Goal: Task Accomplishment & Management: Use online tool/utility

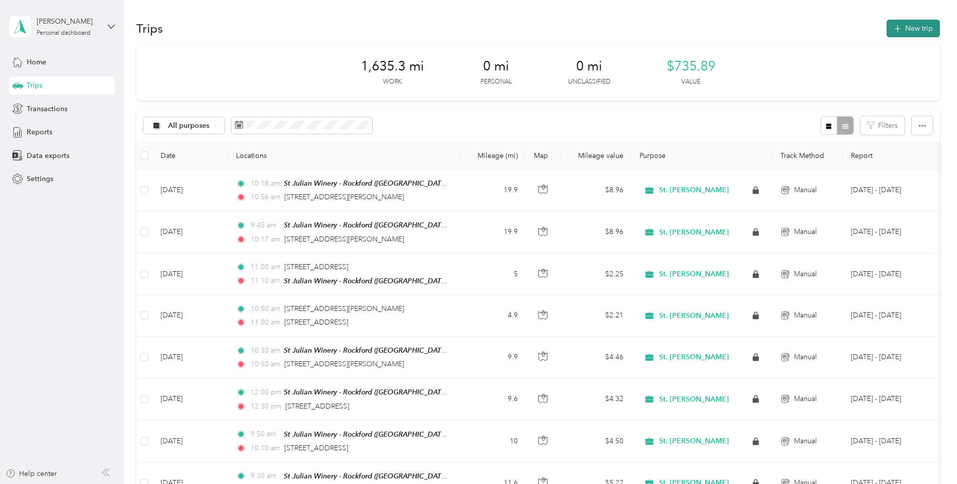
click at [921, 30] on button "New trip" at bounding box center [913, 29] width 53 height 18
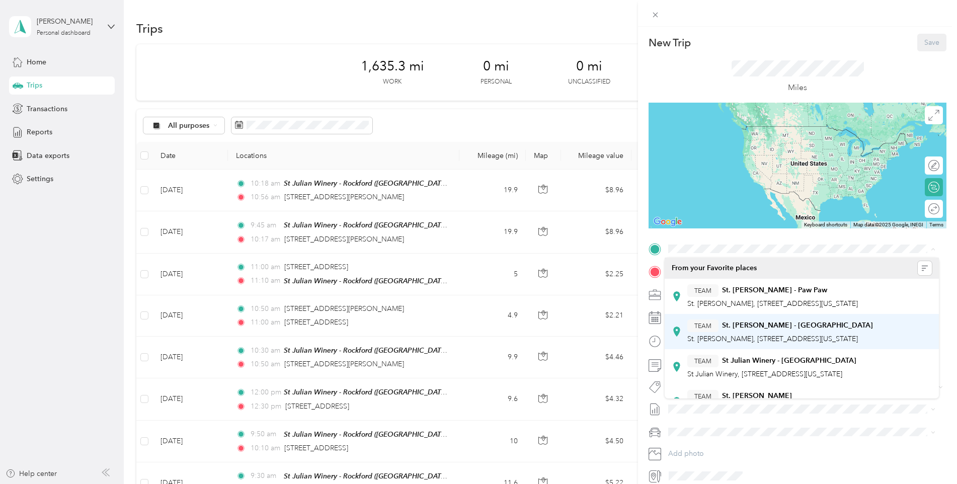
click at [767, 365] on strong "St Julian Winery - [GEOGRAPHIC_DATA]" at bounding box center [789, 360] width 134 height 9
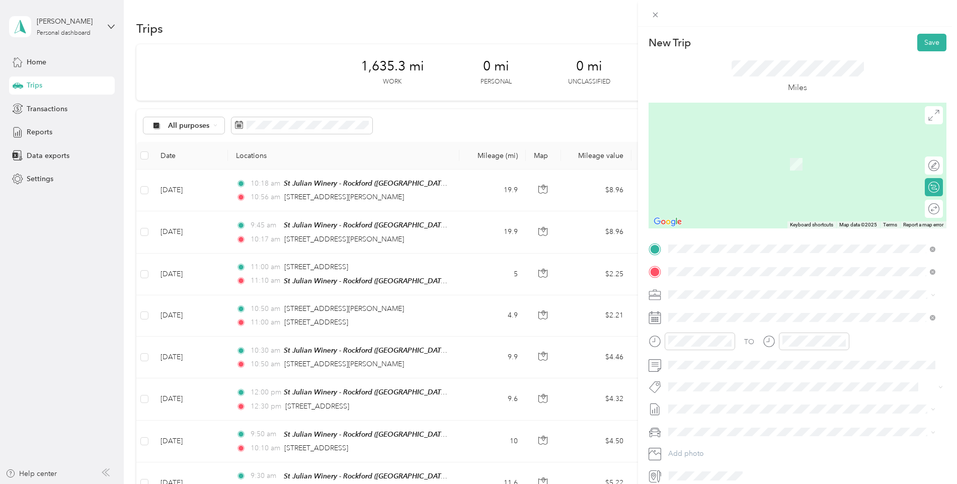
click at [717, 310] on span "[GEOGRAPHIC_DATA][US_STATE], [GEOGRAPHIC_DATA]" at bounding box center [780, 307] width 186 height 9
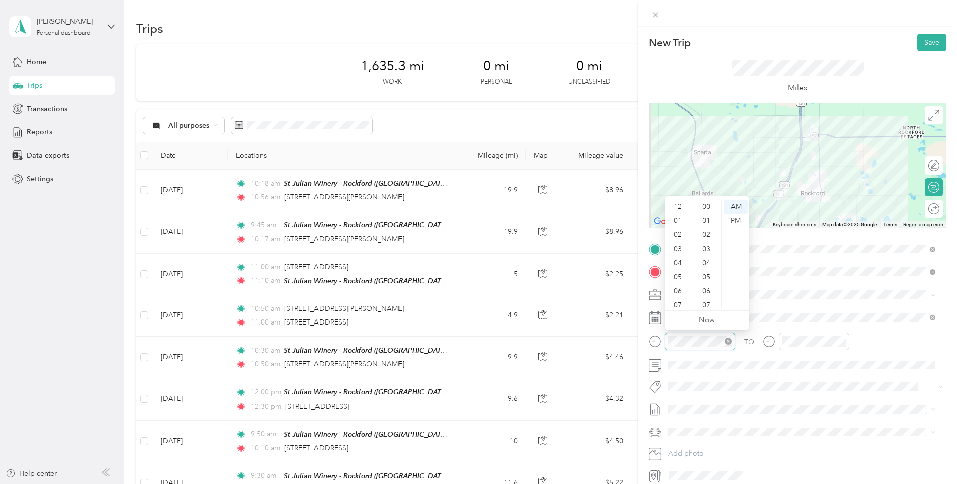
scroll to position [737, 0]
click at [709, 216] on div "10" at bounding box center [707, 215] width 24 height 14
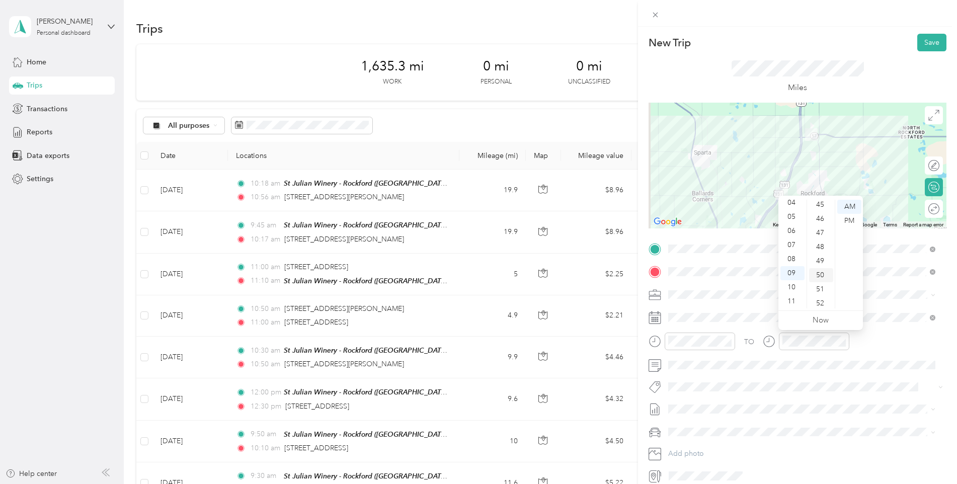
click at [821, 274] on div "50" at bounding box center [821, 275] width 24 height 14
click at [919, 208] on div at bounding box center [923, 208] width 9 height 9
click at [924, 39] on button "Save" at bounding box center [931, 43] width 29 height 18
